Goal: Obtain resource: Download file/media

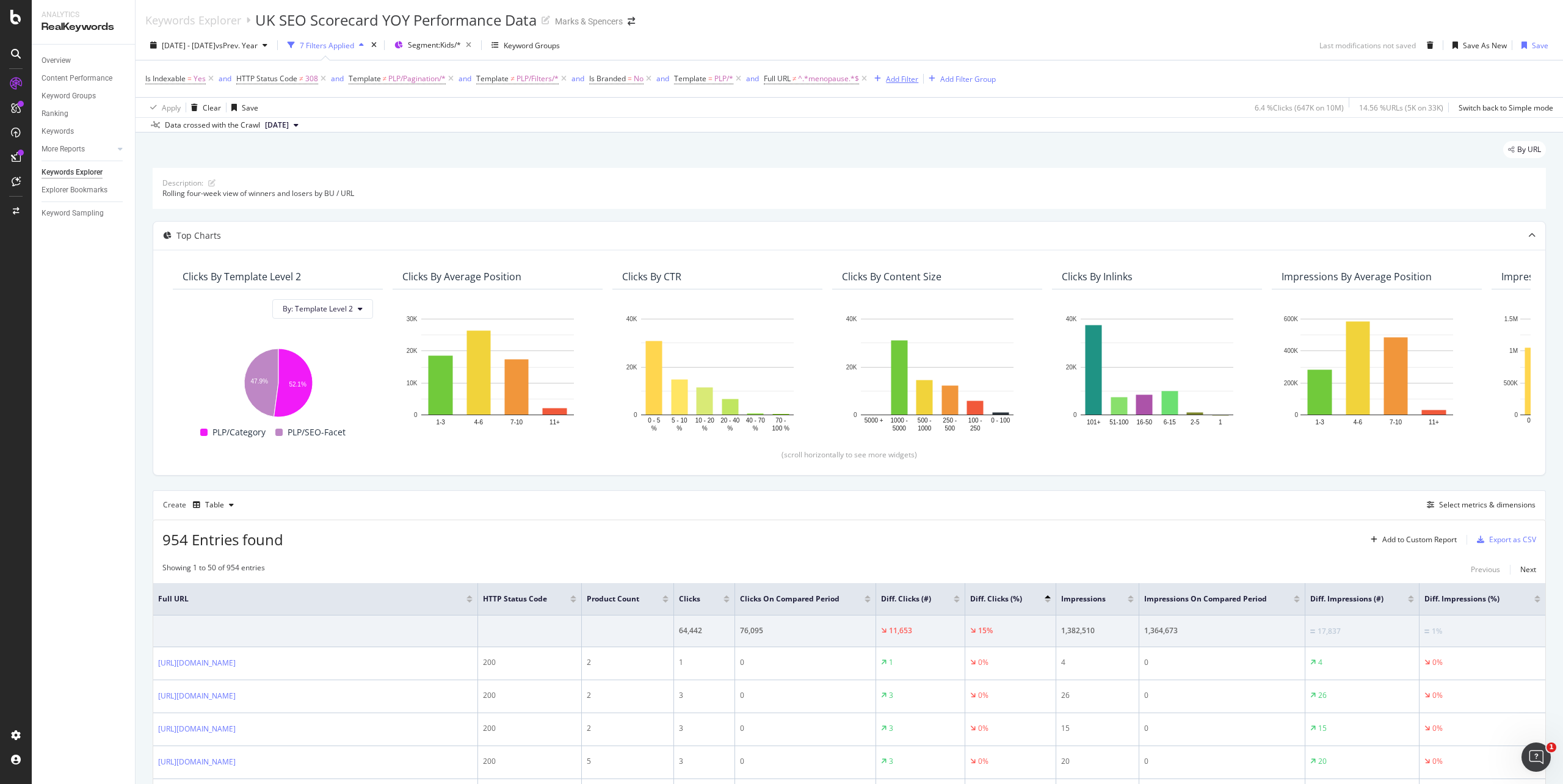
click at [901, 83] on div "Add Filter" at bounding box center [902, 79] width 32 height 10
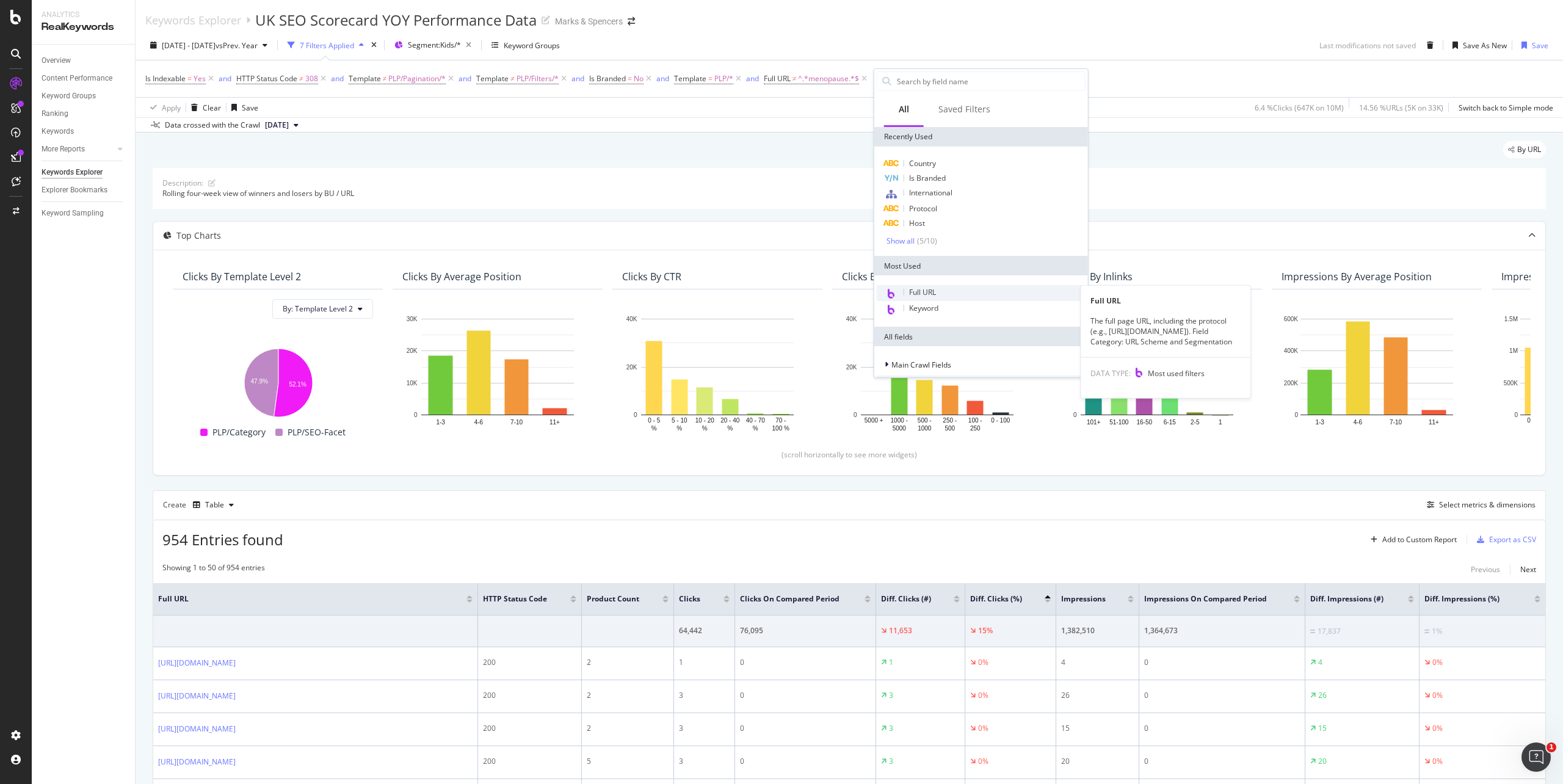
click at [921, 289] on span "Full URL" at bounding box center [923, 292] width 27 height 10
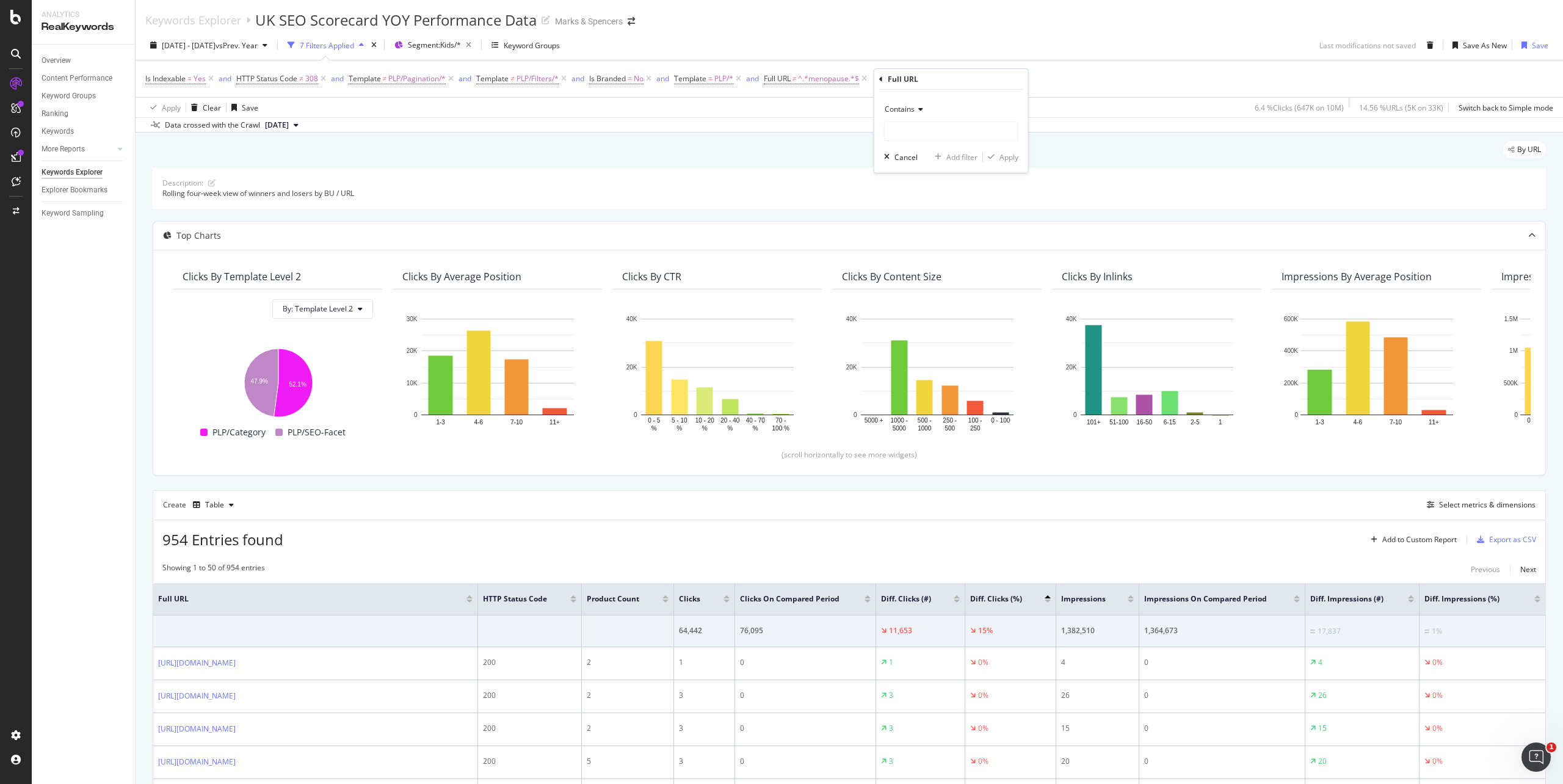
click at [901, 109] on span "Contains" at bounding box center [899, 109] width 30 height 10
click at [902, 138] on span "Equal to" at bounding box center [904, 134] width 27 height 10
paste input "[URL][DOMAIN_NAME]"
type input "[URL][DOMAIN_NAME]"
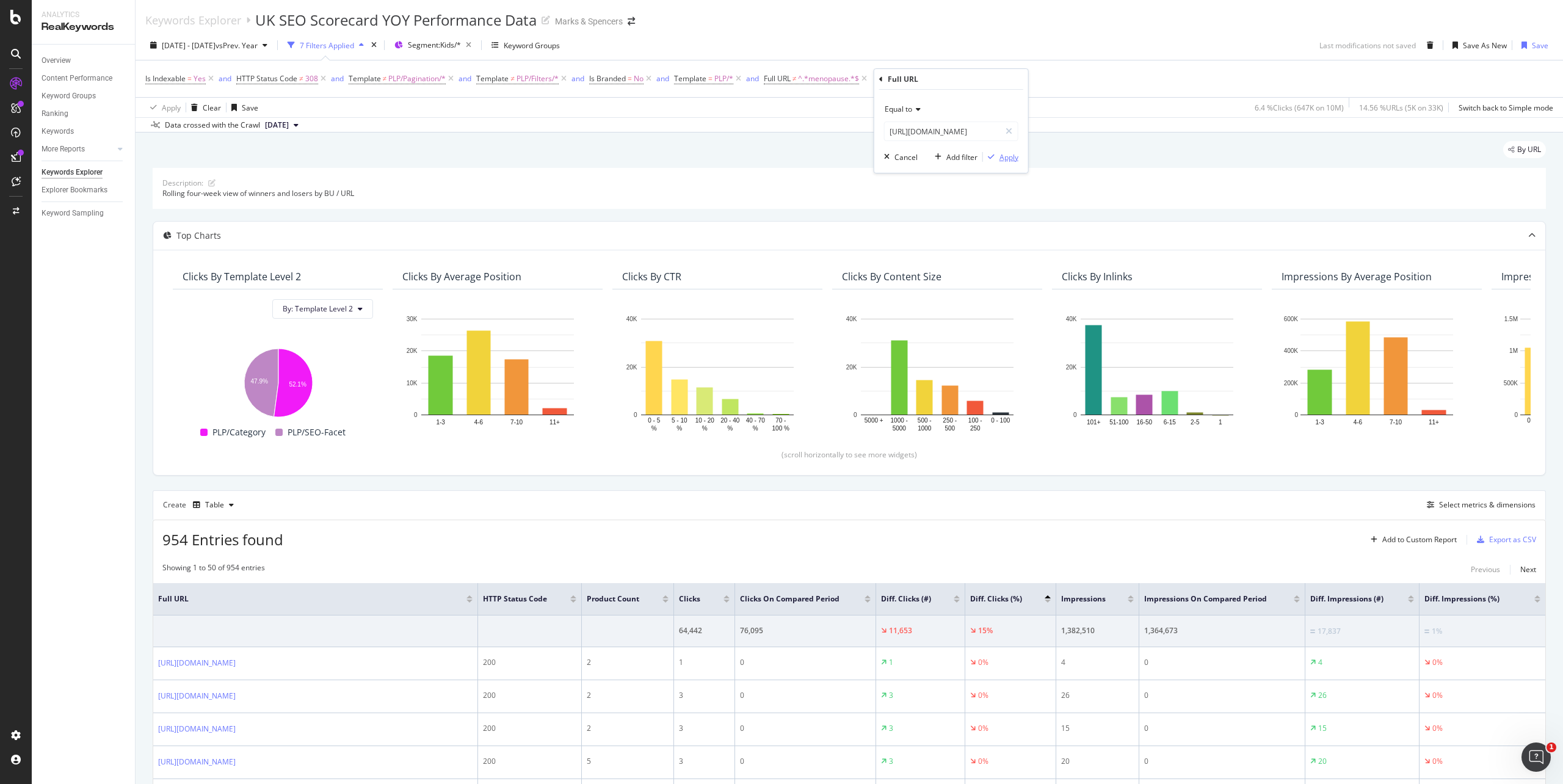
click at [1009, 152] on div "Apply" at bounding box center [1009, 157] width 19 height 10
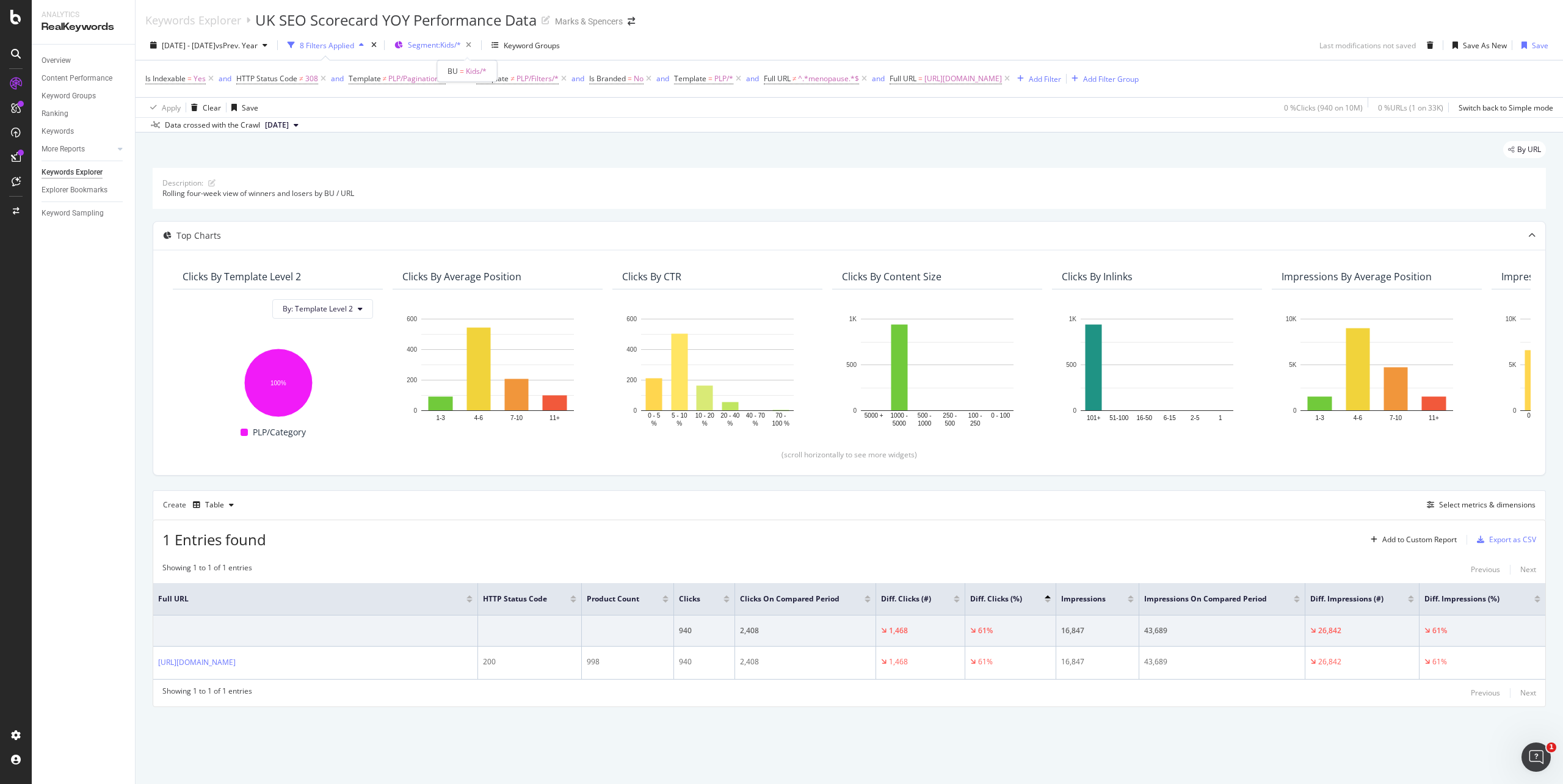
click at [461, 49] on span "Segment: Kids/*" at bounding box center [434, 45] width 53 height 10
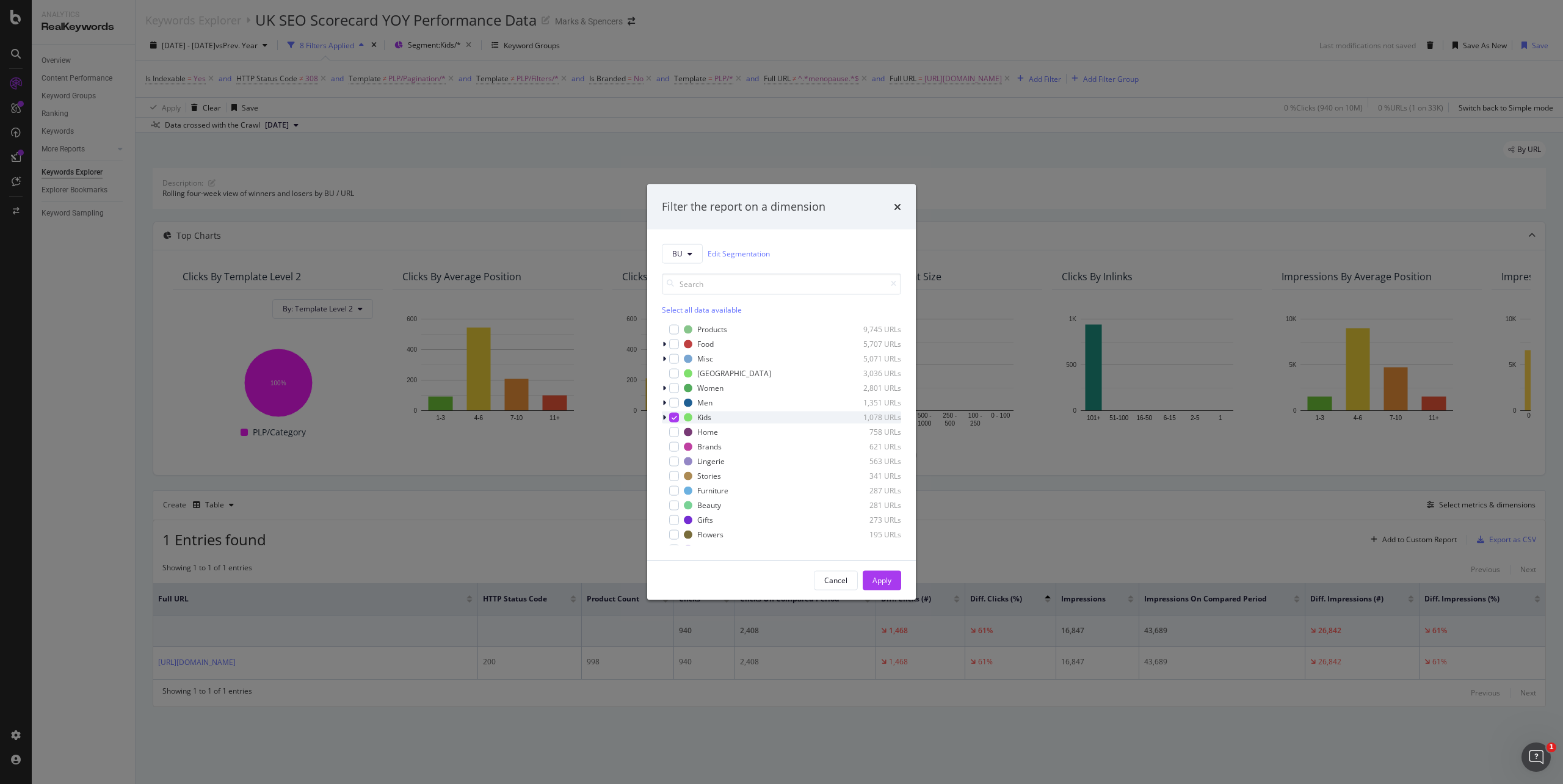
click at [665, 419] on icon "modal" at bounding box center [664, 417] width 4 height 7
click at [665, 419] on icon "modal" at bounding box center [664, 417] width 5 height 7
click at [831, 584] on div "Cancel" at bounding box center [836, 580] width 23 height 10
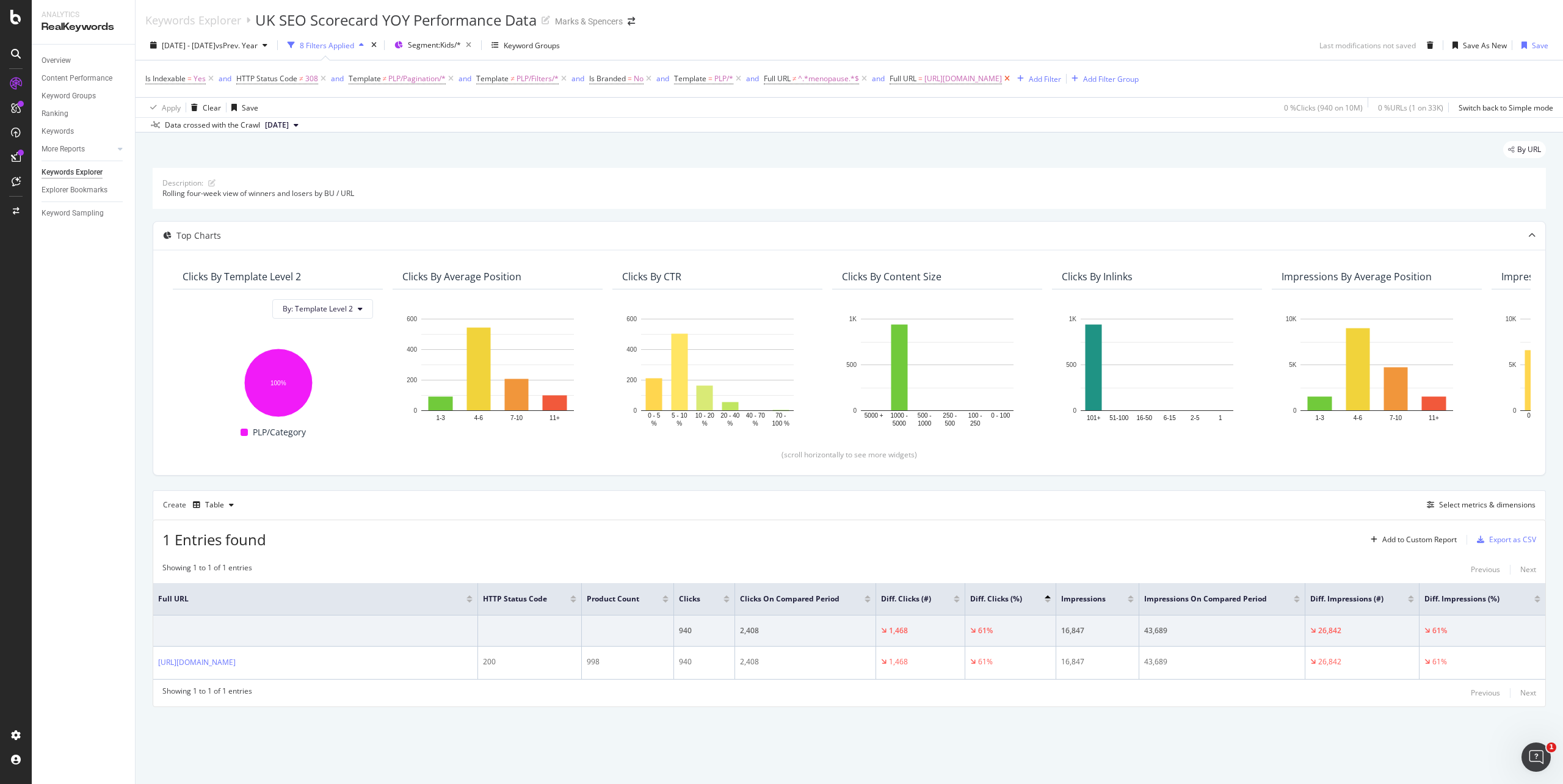
click at [1012, 81] on icon at bounding box center [1007, 78] width 10 height 13
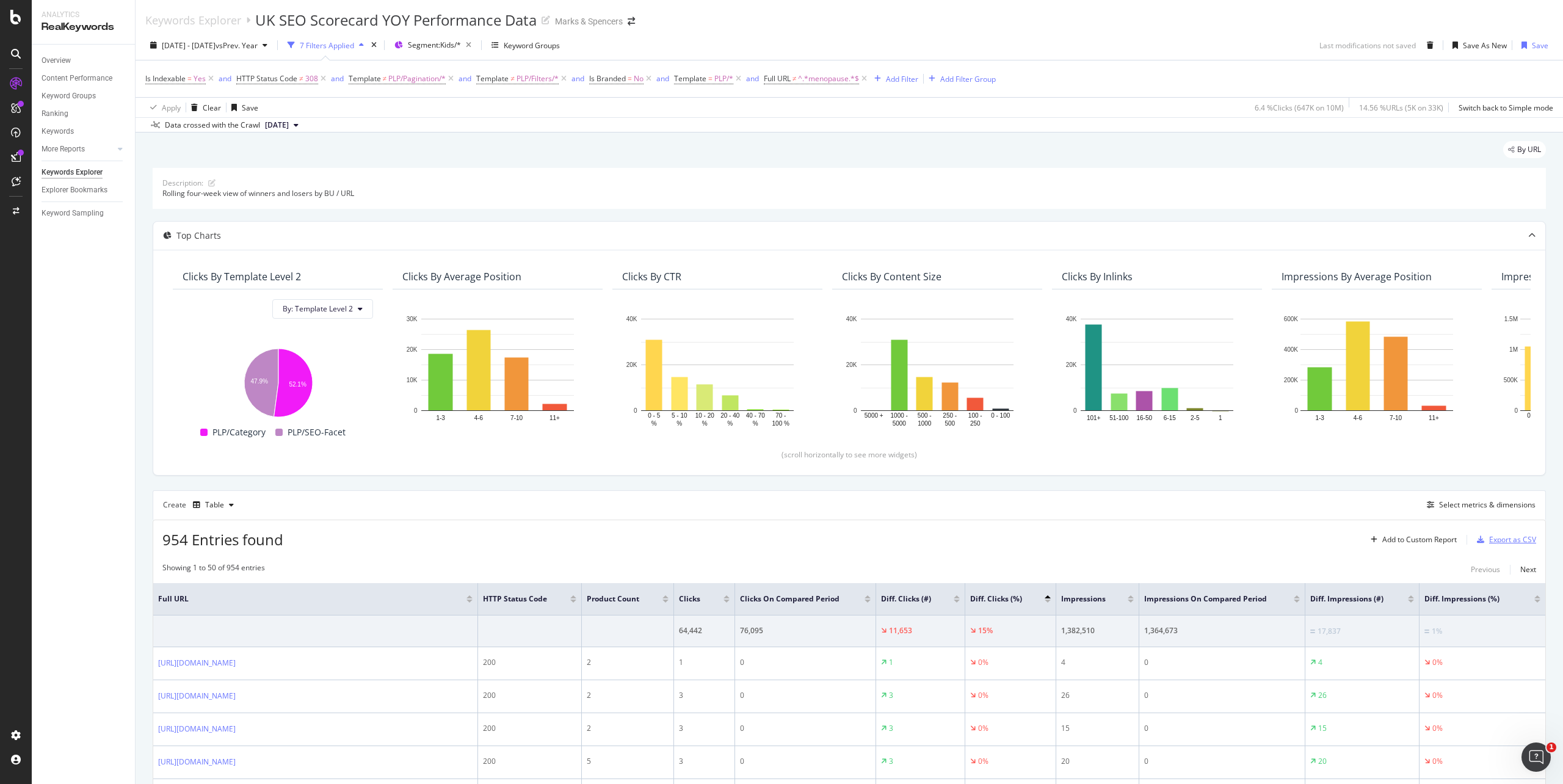
click at [1489, 545] on div "Export as CSV" at bounding box center [1513, 540] width 47 height 10
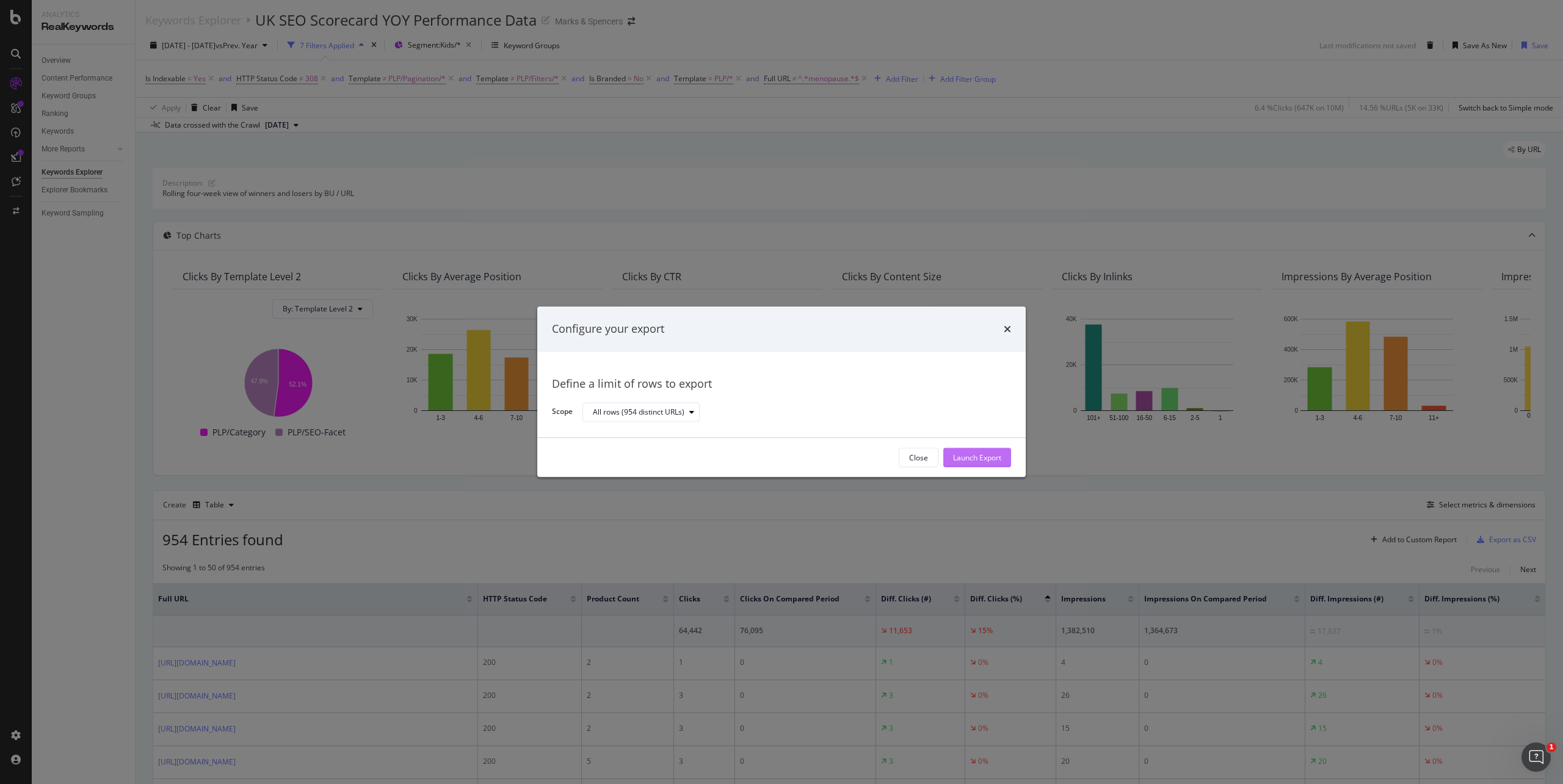
click at [984, 462] on div "Launch Export" at bounding box center [977, 458] width 48 height 10
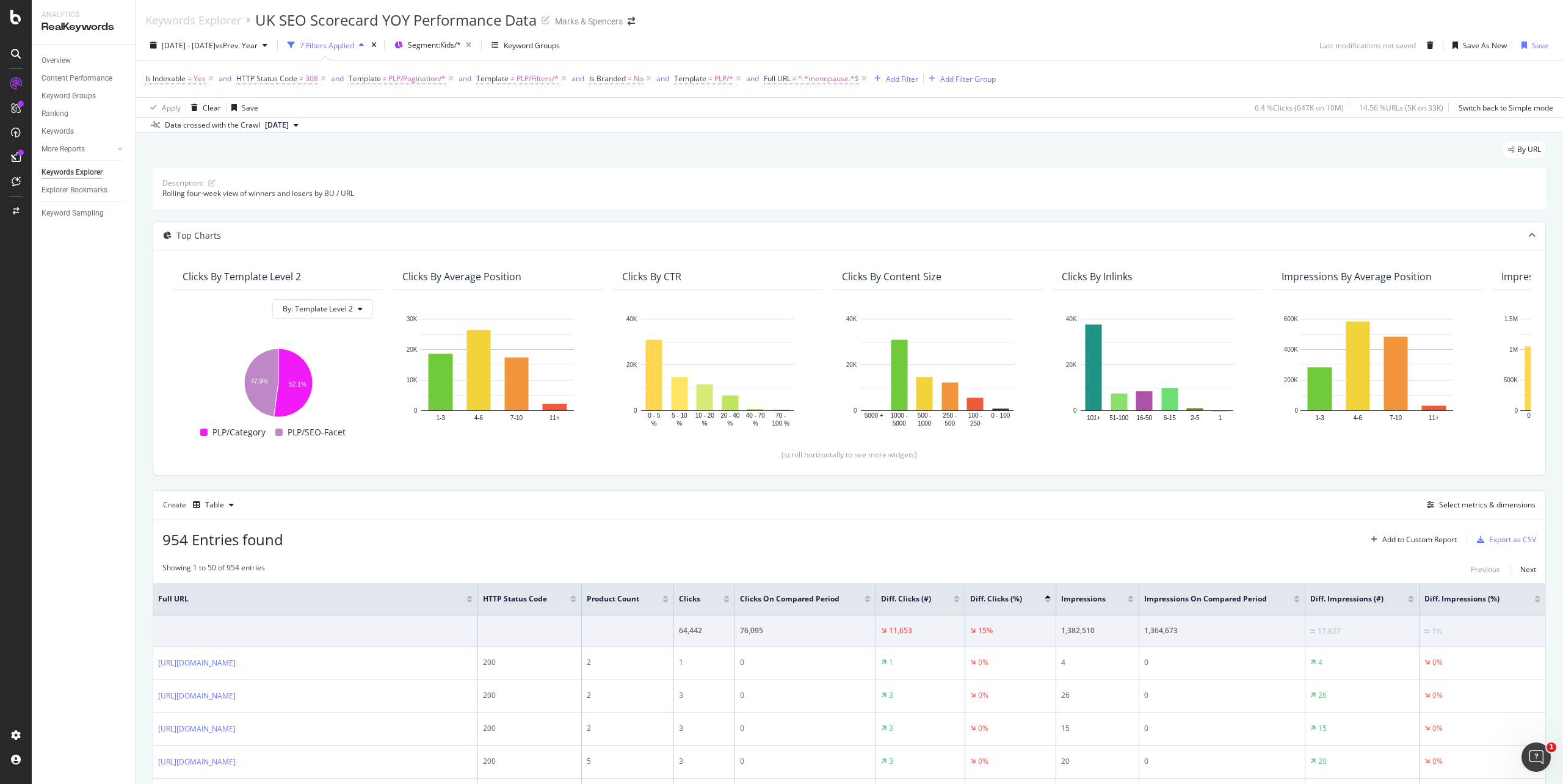
click at [1190, 21] on div "Keywords Explorer UK SEO Scorecard YOY Performance Data Marks & [PERSON_NAME]" at bounding box center [850, 15] width 1428 height 30
